Goal: Task Accomplishment & Management: Manage account settings

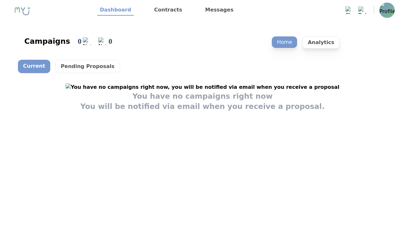
click at [395, 13] on nav "Dashboard Contracts Messages Messages 0 Clear All Notifications 0 Clear All" at bounding box center [202, 10] width 405 height 20
click at [390, 11] on img at bounding box center [386, 10] width 15 height 15
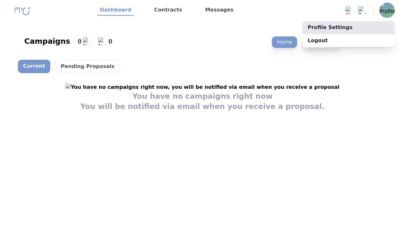
click at [385, 28] on link "Profile Settings" at bounding box center [348, 27] width 92 height 13
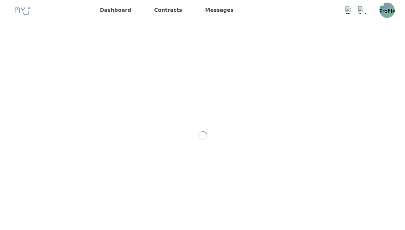
select select "**"
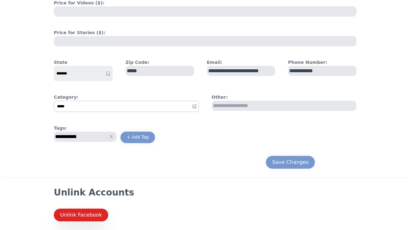
scroll to position [313, 0]
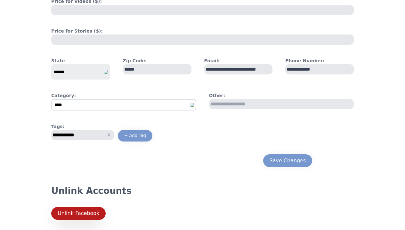
click at [96, 208] on button "Unlink Facebook" at bounding box center [78, 213] width 54 height 13
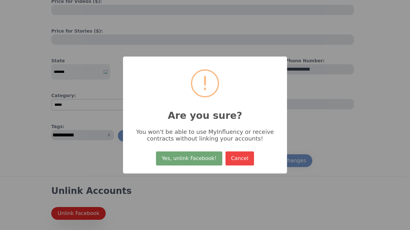
click at [172, 153] on button "Yes, unlink Facebook!" at bounding box center [189, 159] width 66 height 14
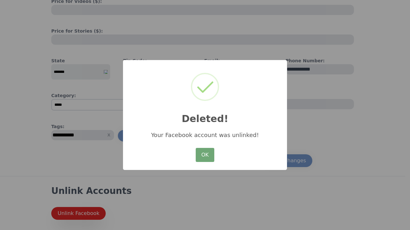
click at [212, 158] on button "OK" at bounding box center [205, 155] width 19 height 14
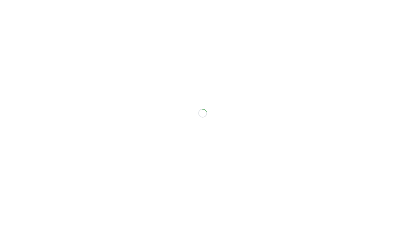
scroll to position [0, 0]
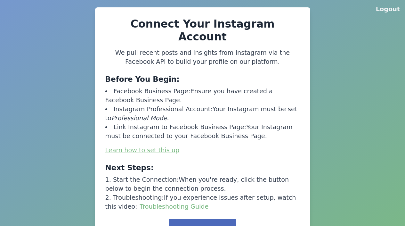
click at [205, 219] on button "Link to Facebook" at bounding box center [202, 229] width 67 height 20
click at [395, 17] on div "Logout Connect Your Instagram Account We pull recent posts and insights from In…" at bounding box center [202, 132] width 405 height 264
click at [391, 9] on button "Logout" at bounding box center [388, 9] width 24 height 9
